Goal: Navigation & Orientation: Go to known website

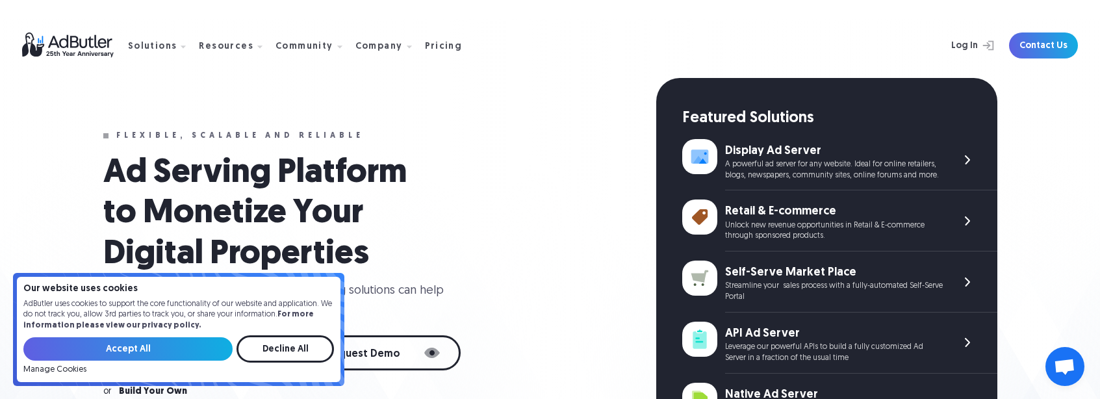
click at [436, 151] on div "Flexible, scalable and reliable Ad Serving Platform to Monetize Your Digital Pr…" at bounding box center [379, 385] width 553 height 615
click at [110, 350] on input "Accept All" at bounding box center [127, 348] width 209 height 23
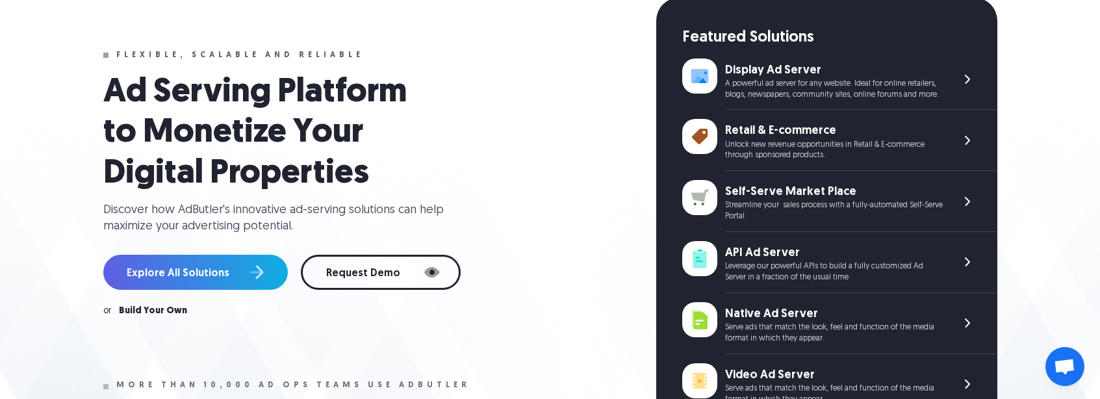
scroll to position [92, 0]
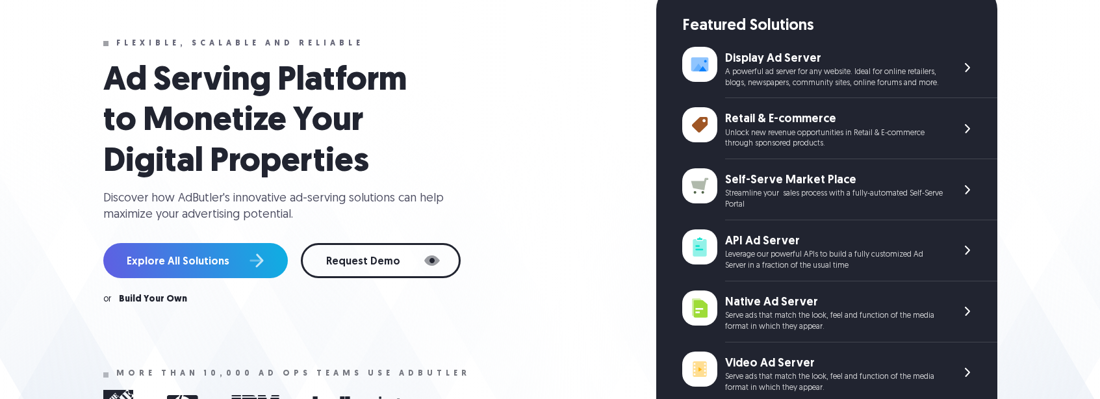
scroll to position [92, 0]
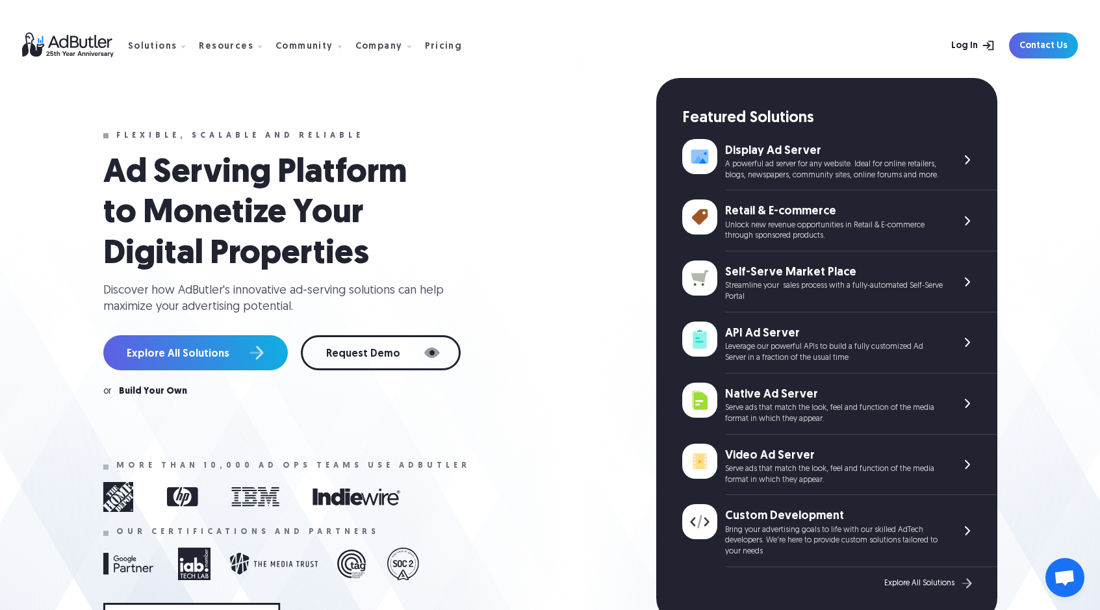
click at [976, 43] on link "Log In" at bounding box center [959, 45] width 84 height 26
click at [965, 50] on link "Log In" at bounding box center [959, 45] width 84 height 26
click at [552, 34] on div "Log In Contact Us" at bounding box center [775, 45] width 606 height 26
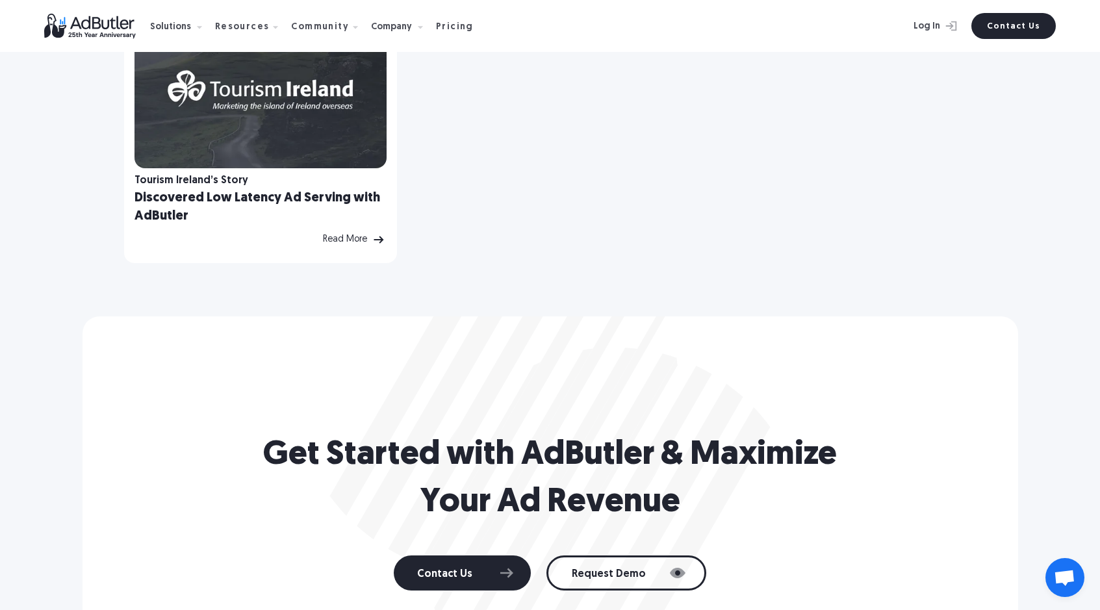
scroll to position [1171, 0]
